Goal: Information Seeking & Learning: Learn about a topic

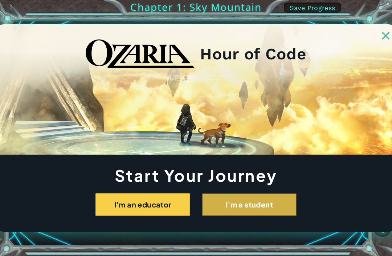
click at [257, 208] on button "I'm a student" at bounding box center [249, 205] width 94 height 22
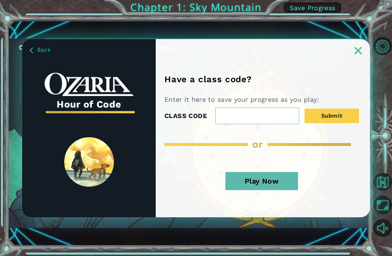
click at [261, 204] on div "Have a class code? Enter it here to save your progress as you play: CLASS CODE …" at bounding box center [263, 145] width 214 height 143
click at [278, 181] on button "Play Now" at bounding box center [261, 181] width 73 height 18
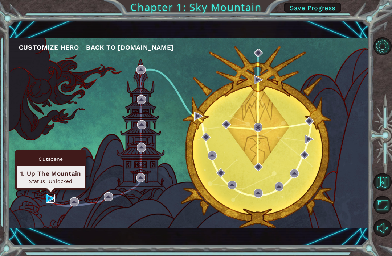
click at [51, 196] on img at bounding box center [50, 198] width 9 height 9
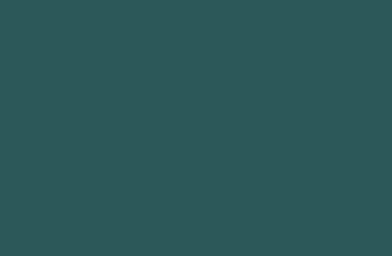
click at [49, 158] on body at bounding box center [196, 128] width 392 height 256
